Goal: Task Accomplishment & Management: Use online tool/utility

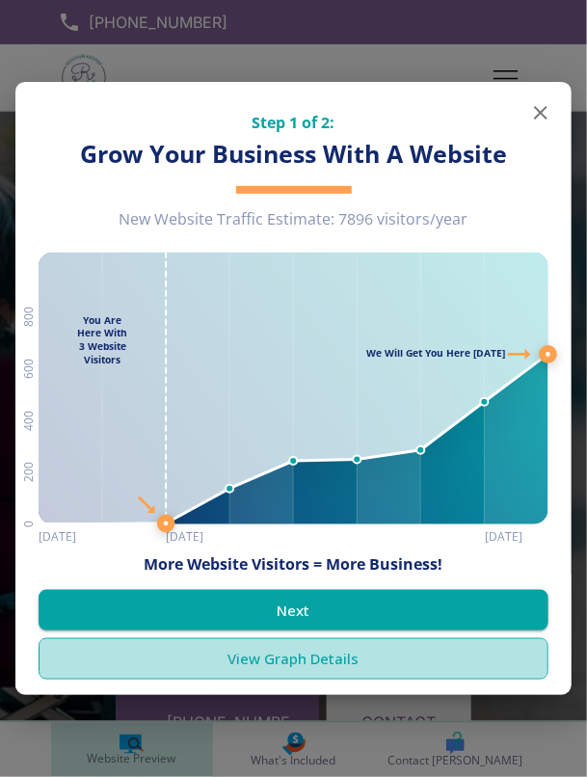
click at [283, 659] on link "View Graph Details" at bounding box center [294, 658] width 510 height 40
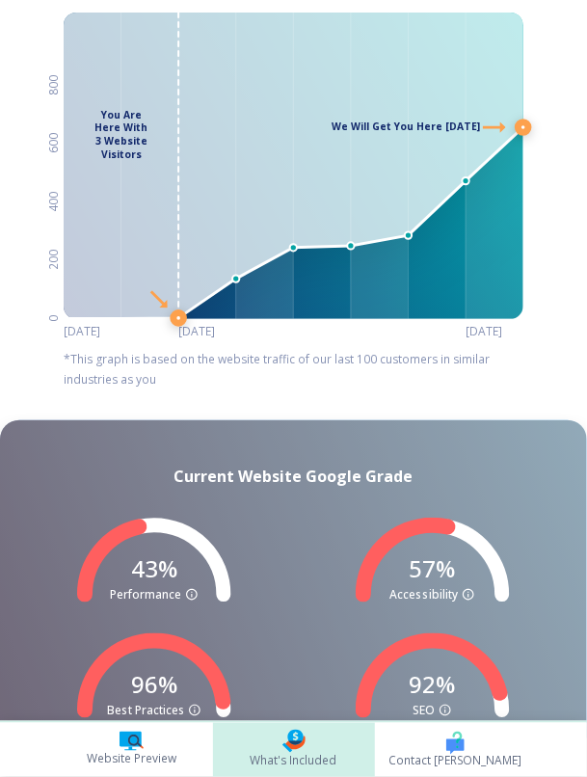
scroll to position [339, 0]
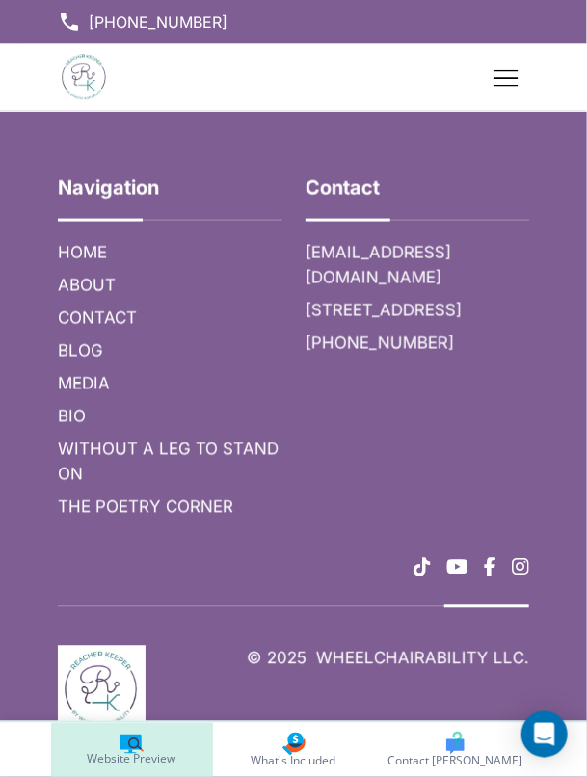
scroll to position [9498, 0]
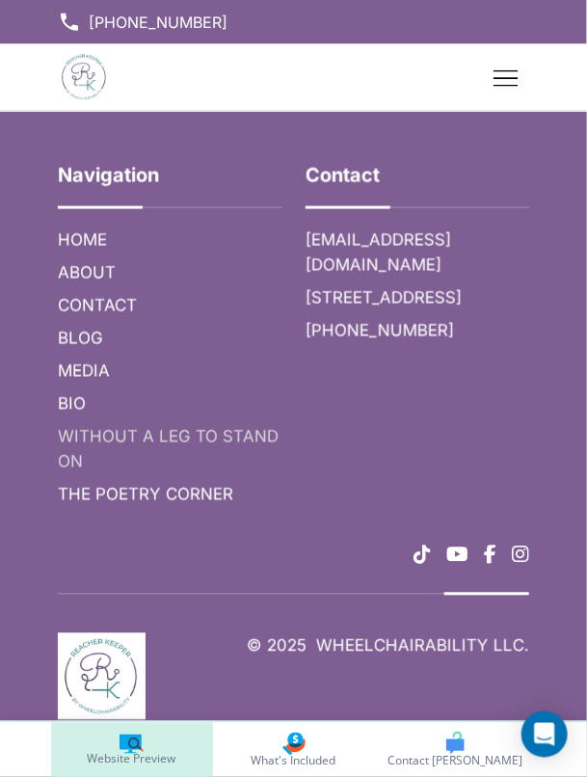
click at [185, 474] on h6 "WITHOUT A LEG TO STAND ON" at bounding box center [170, 449] width 225 height 50
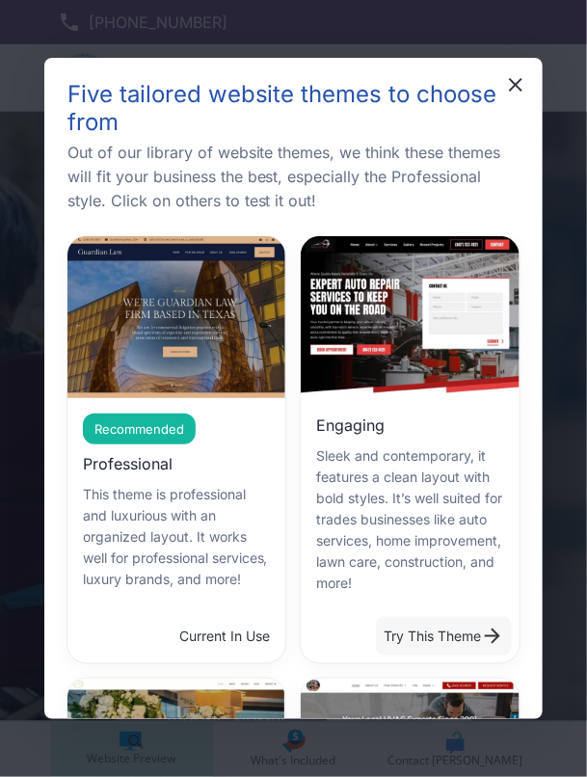
click at [444, 617] on button "Try This Theme" at bounding box center [444, 636] width 136 height 39
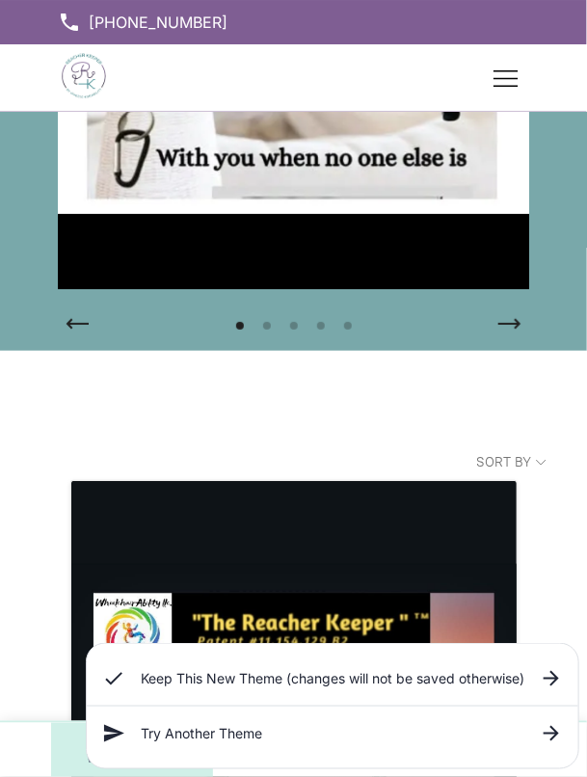
scroll to position [1470, 0]
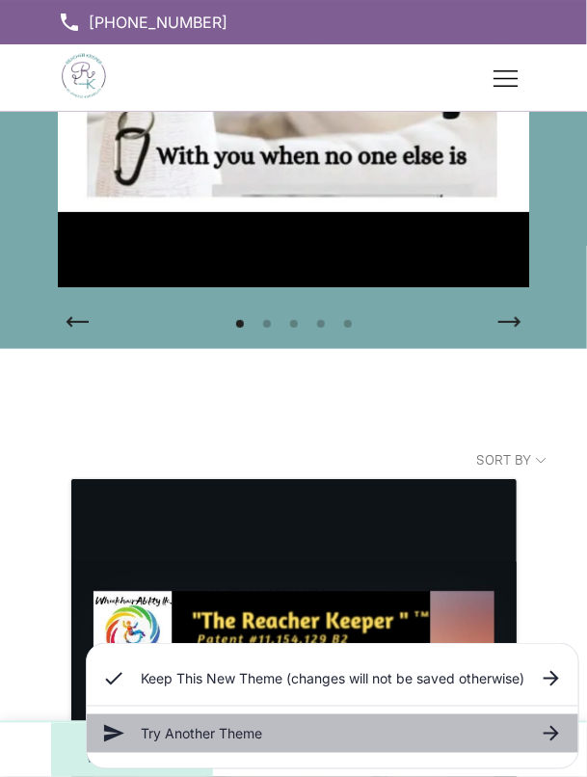
click at [563, 745] on icon at bounding box center [551, 733] width 23 height 23
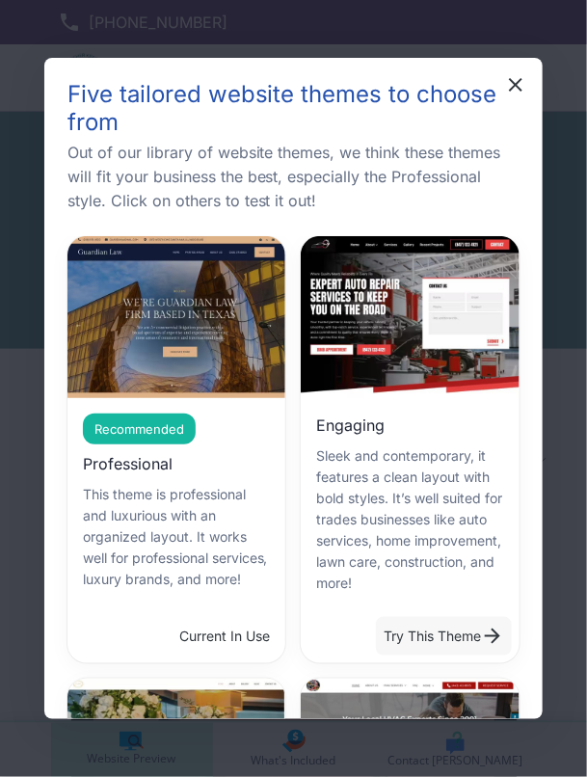
click at [435, 655] on button "Try This Theme" at bounding box center [444, 636] width 136 height 39
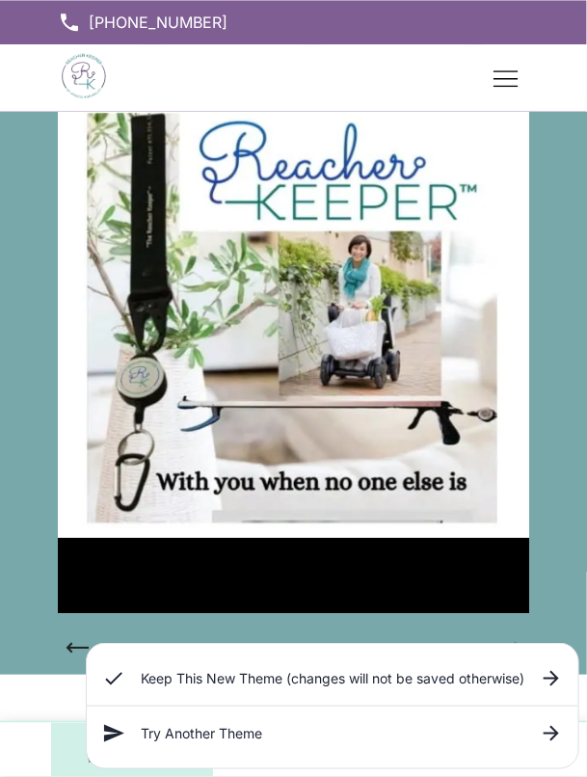
scroll to position [1140, 0]
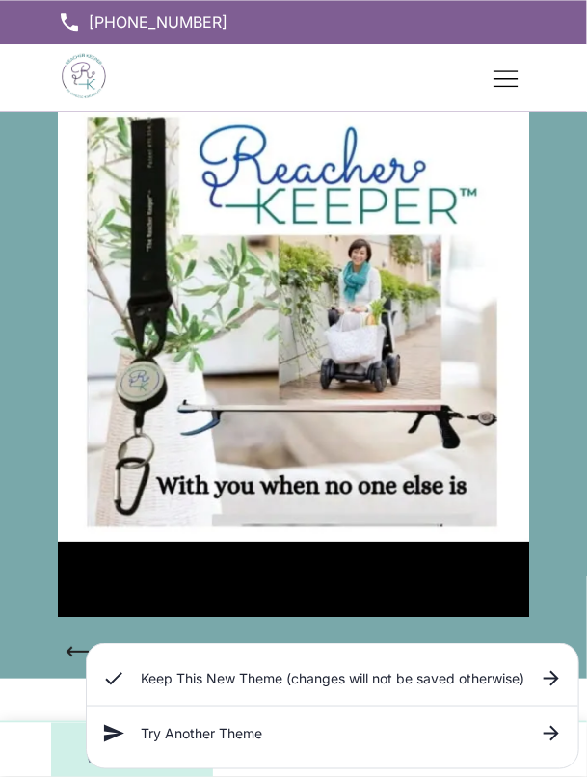
click at [163, 744] on h6 "Try Another Theme" at bounding box center [333, 733] width 384 height 21
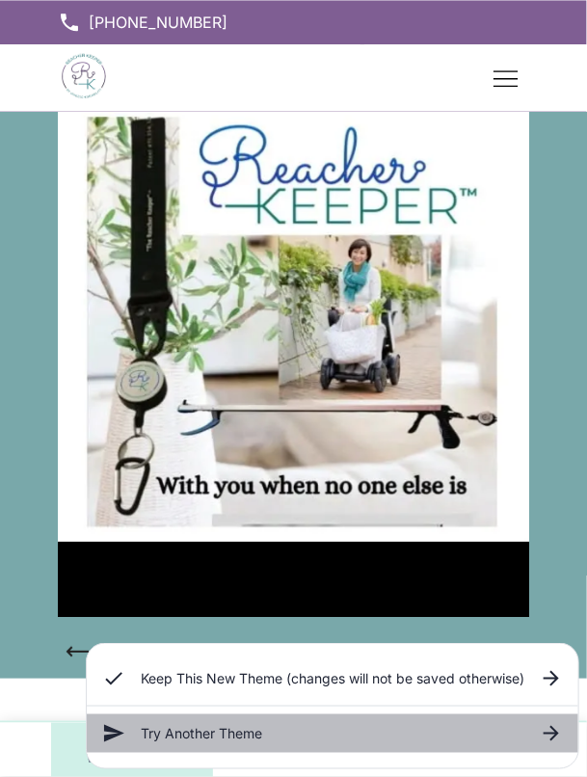
click at [553, 742] on icon at bounding box center [551, 733] width 23 height 23
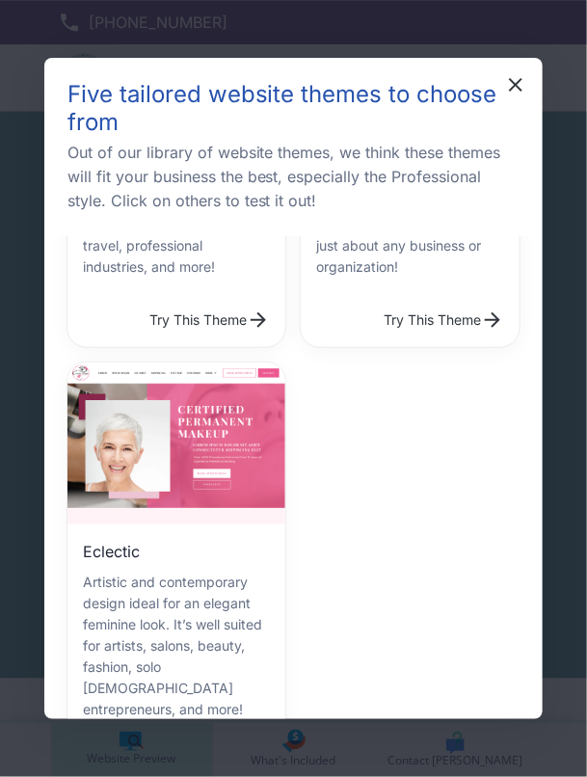
scroll to position [720, 0]
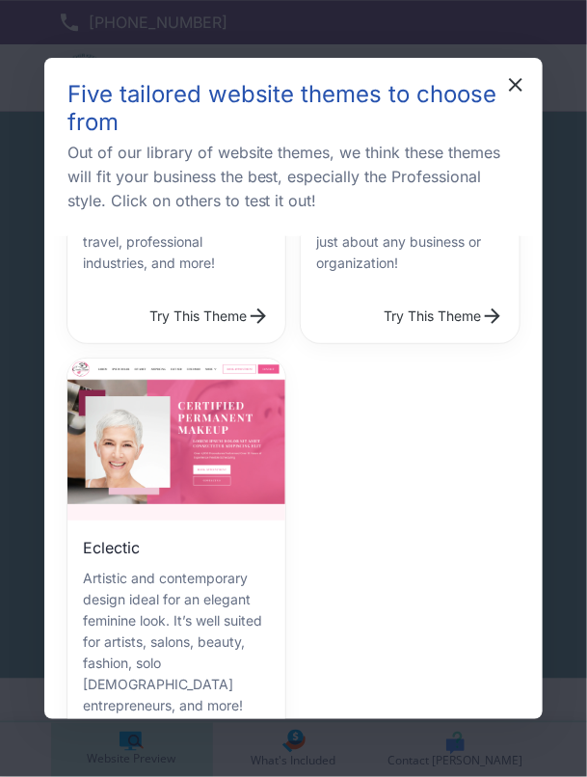
click at [215, 739] on button "Try This Theme" at bounding box center [210, 758] width 136 height 39
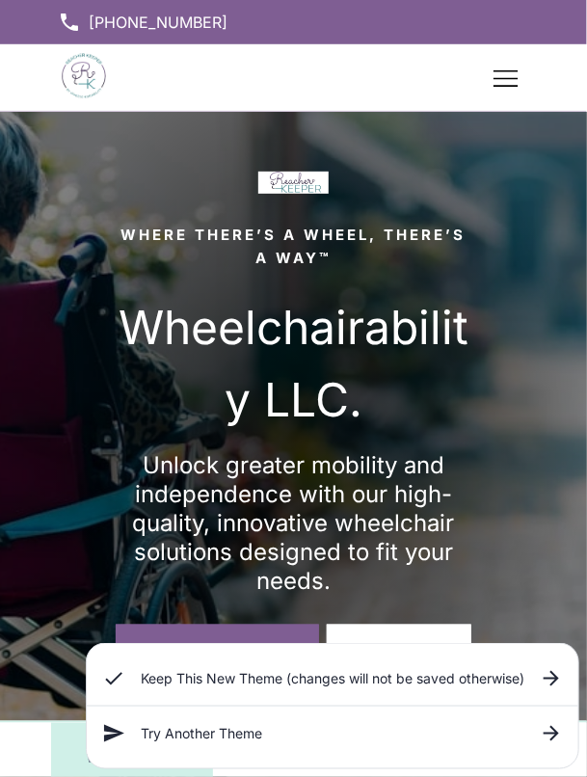
scroll to position [0, 0]
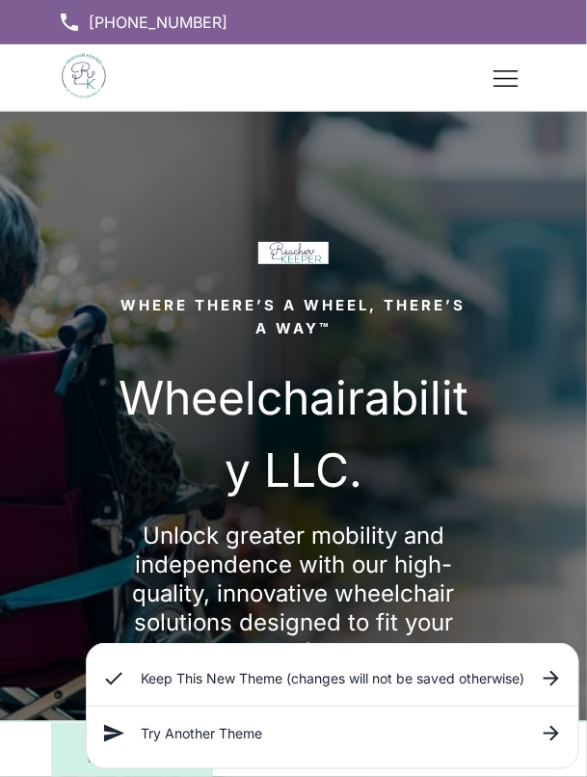
click at [564, 728] on div "Try Another Theme" at bounding box center [333, 733] width 492 height 39
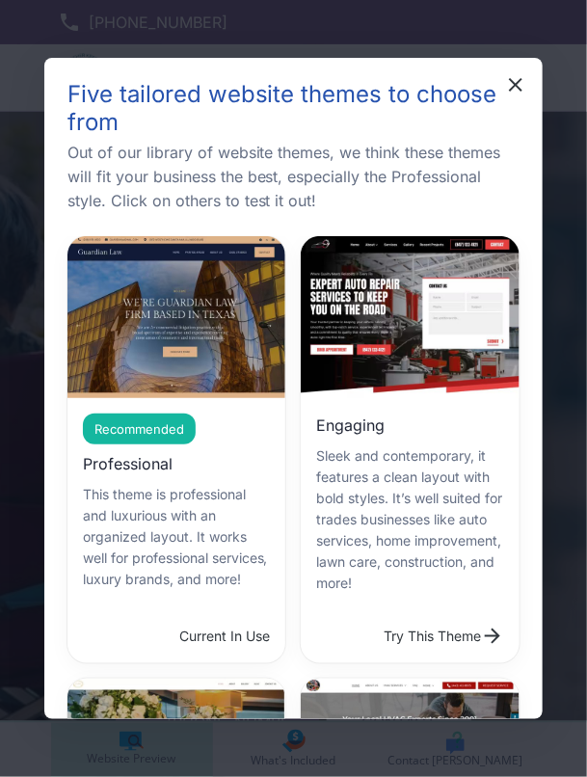
click at [387, 542] on p "Sleek and contemporary, it features a clean layout with bold styles. It’s well …" at bounding box center [410, 519] width 188 height 148
click at [387, 617] on button "Try This Theme" at bounding box center [444, 636] width 136 height 39
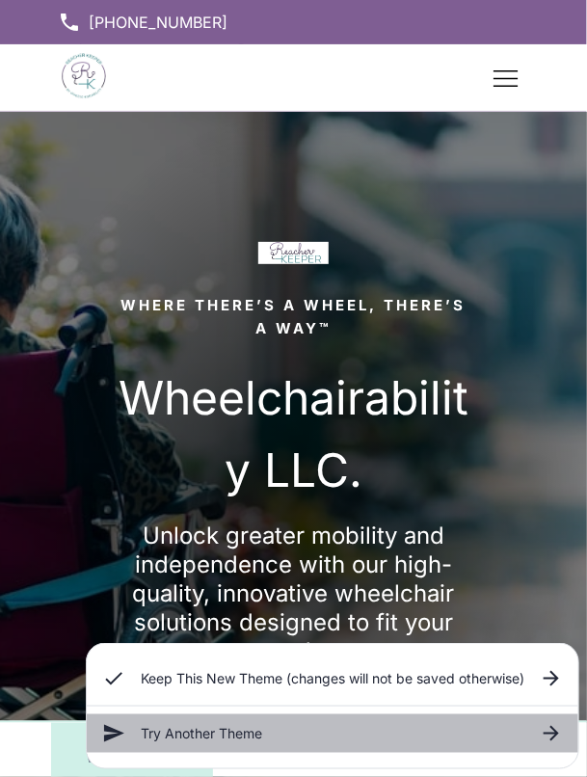
click at [420, 746] on div "Try Another Theme" at bounding box center [333, 733] width 492 height 39
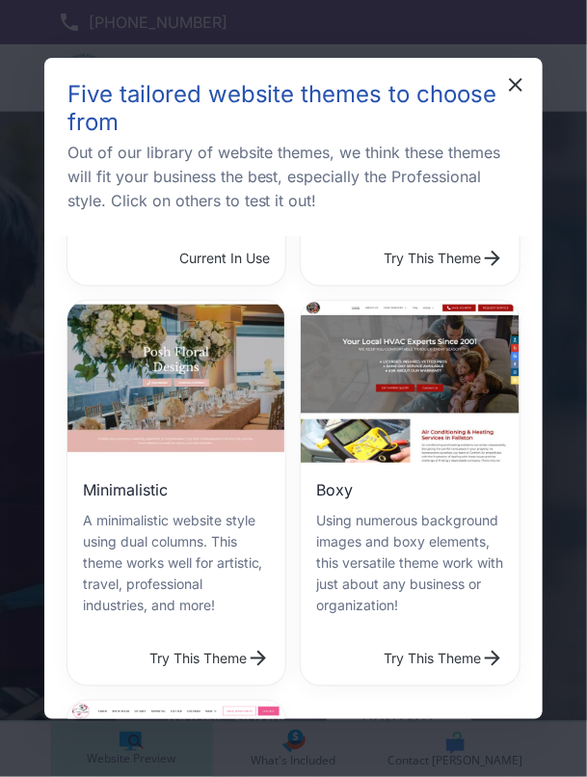
scroll to position [399, 0]
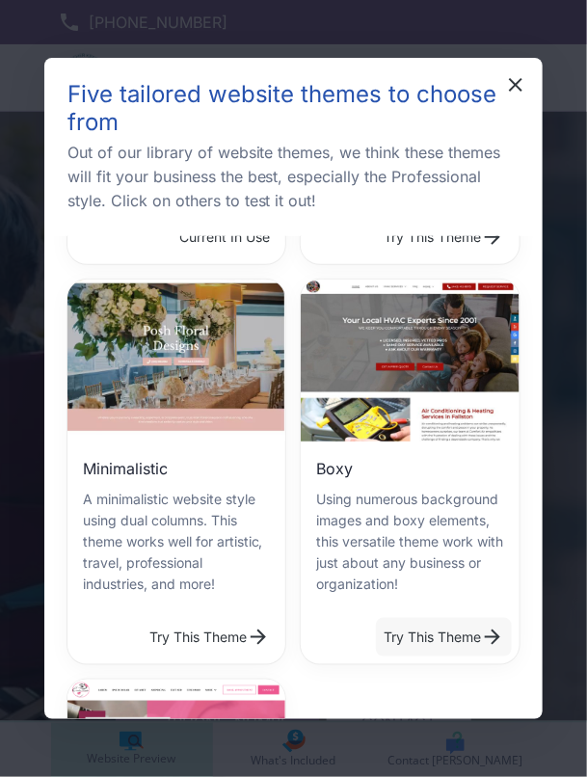
click at [455, 618] on button "Try This Theme" at bounding box center [444, 637] width 136 height 39
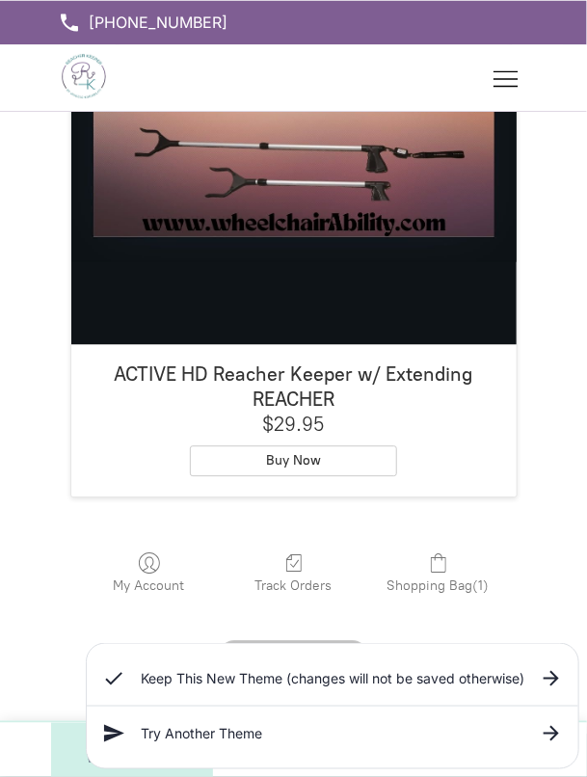
scroll to position [3818, 0]
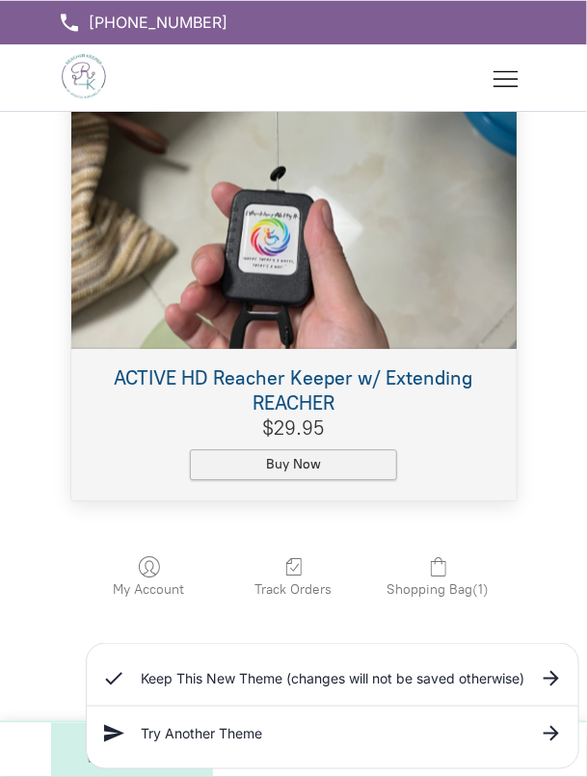
click at [304, 465] on span "button" at bounding box center [292, 466] width 24 height 29
click at [296, 464] on icon "button" at bounding box center [292, 466] width 14 height 11
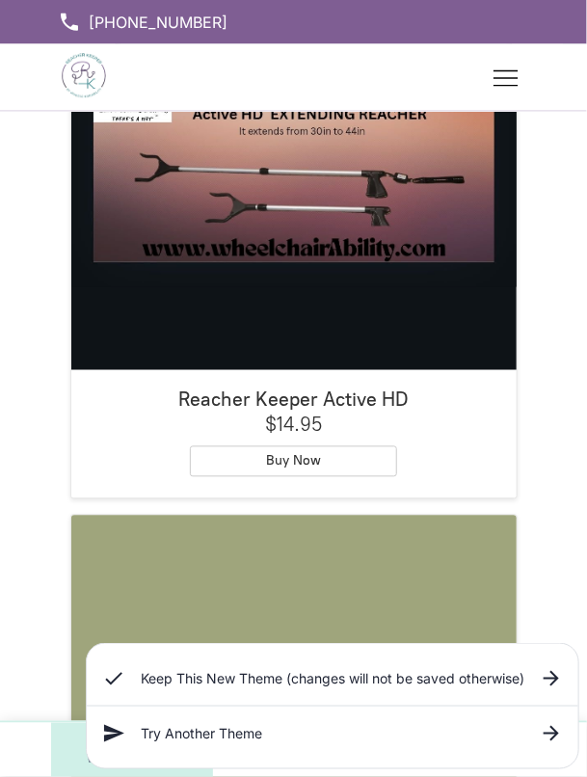
scroll to position [2063, 0]
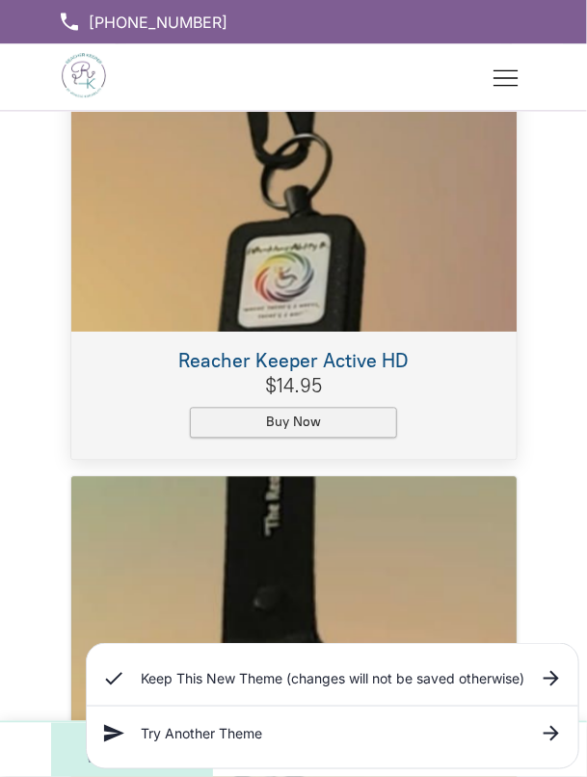
click at [294, 424] on icon "button" at bounding box center [292, 423] width 14 height 11
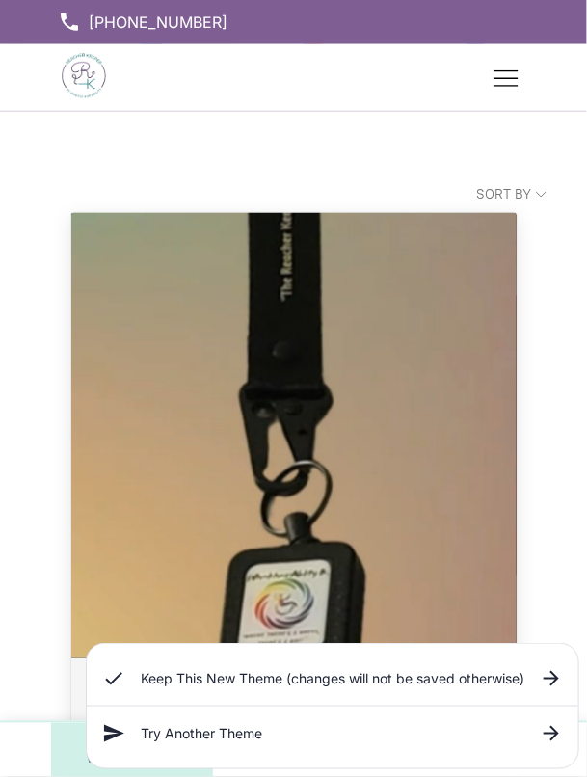
click div "Reacher Keeper Active HD"
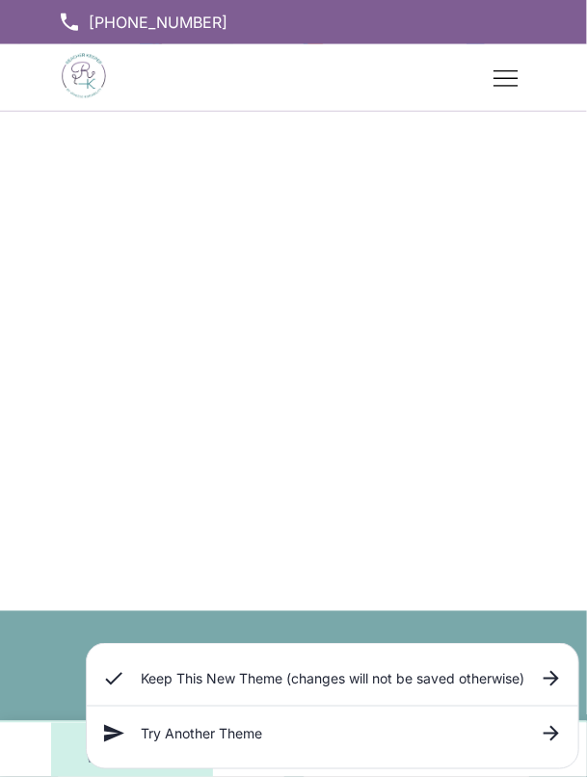
scroll to position [1997, 0]
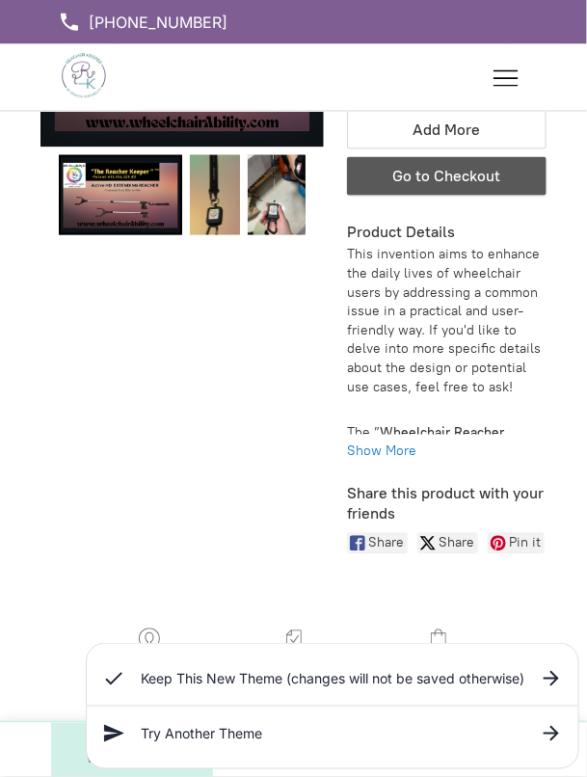
click at [449, 184] on span "Go to Checkout" at bounding box center [446, 177] width 108 height 18
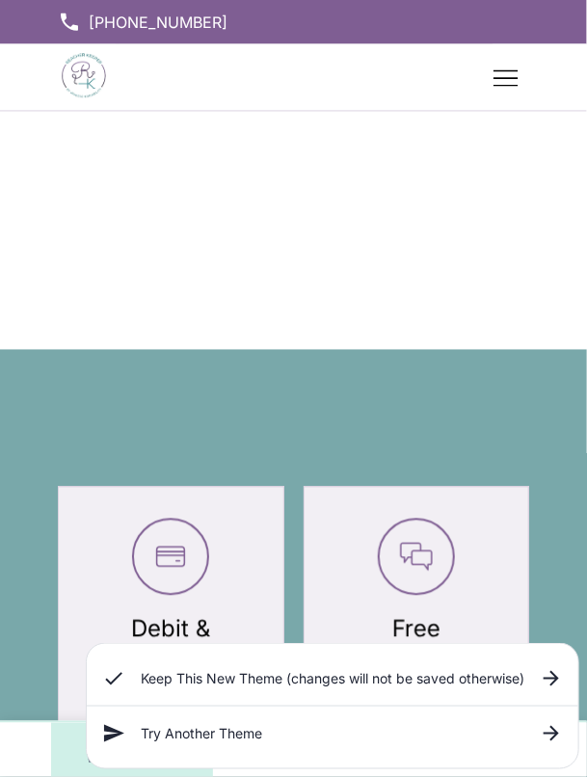
scroll to position [2005, 0]
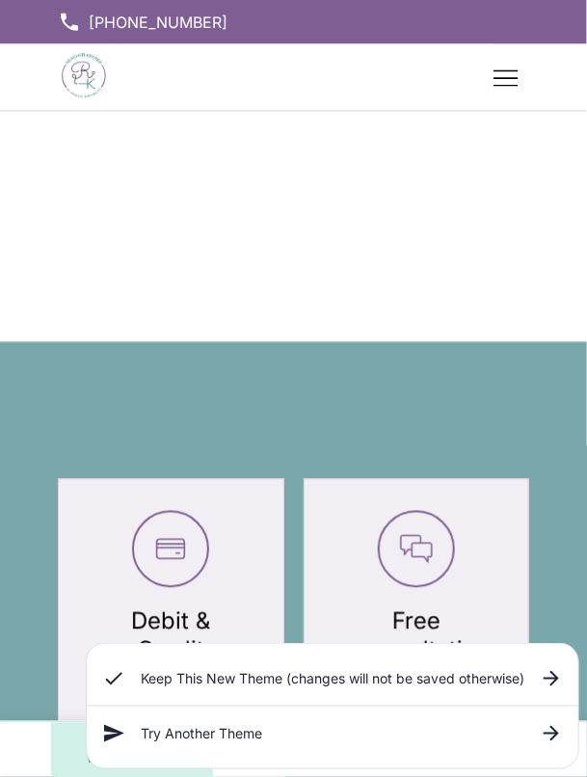
select select "2"
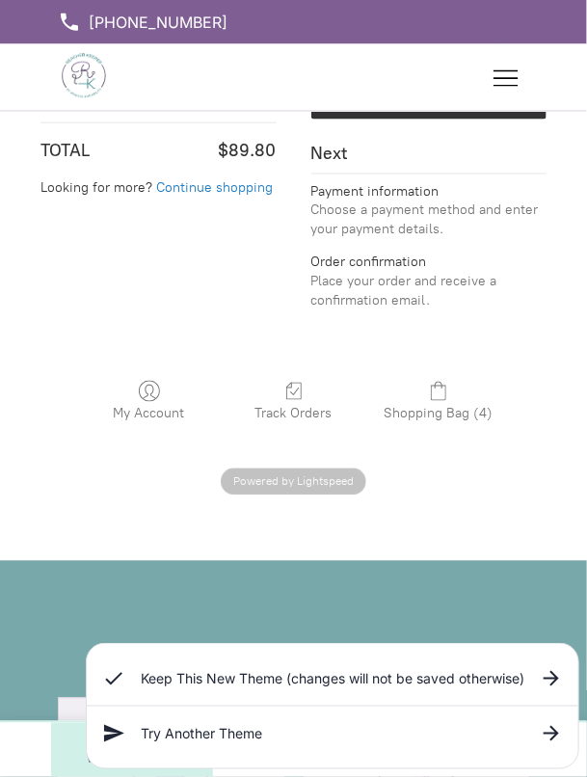
click div "My Account Track Orders Shopping Bag (4) Powered by Lightspeed Display prices i…"
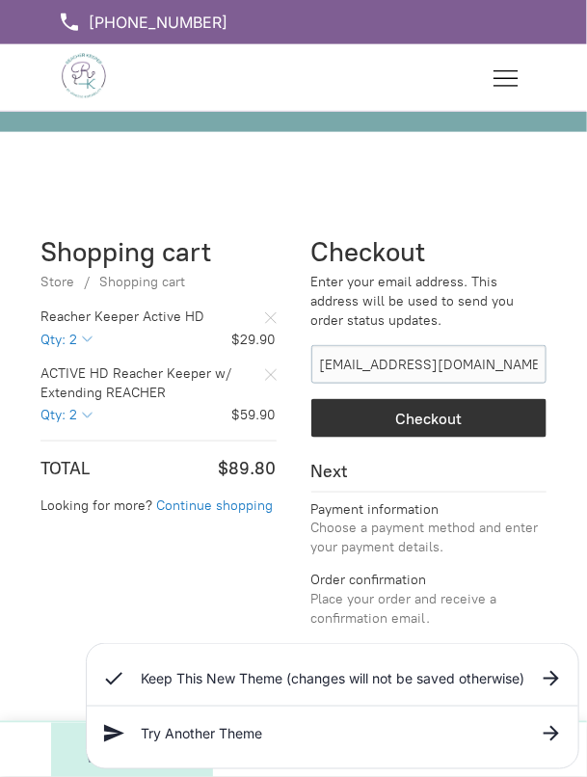
scroll to position [1678, 0]
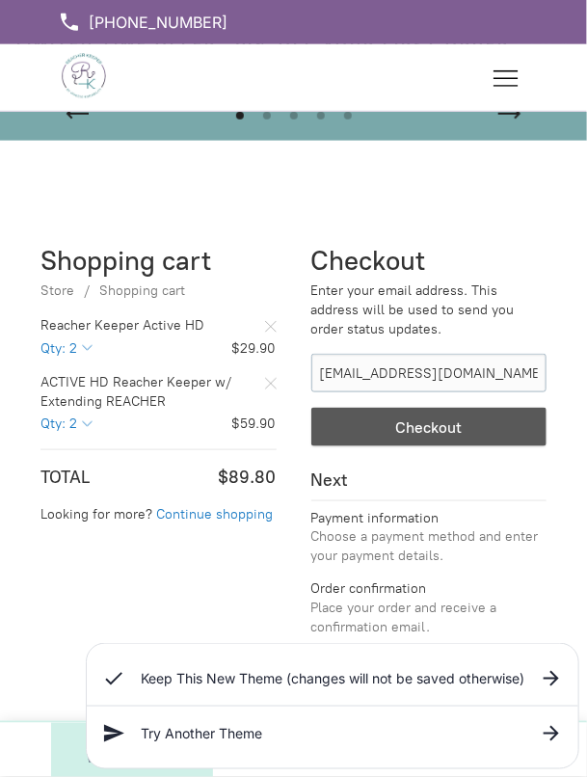
click at [433, 440] on div "button" at bounding box center [428, 427] width 234 height 37
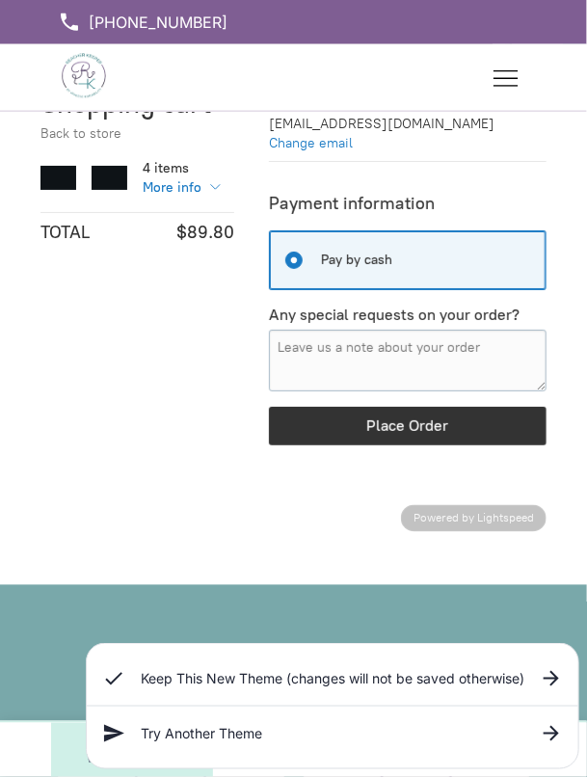
scroll to position [1822, 0]
